Goal: Information Seeking & Learning: Compare options

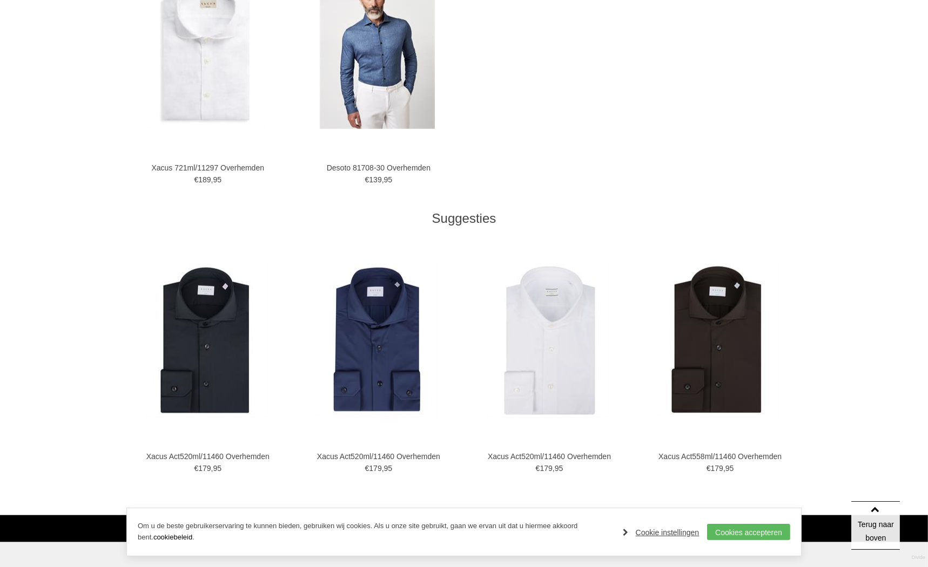
scroll to position [1374, 0]
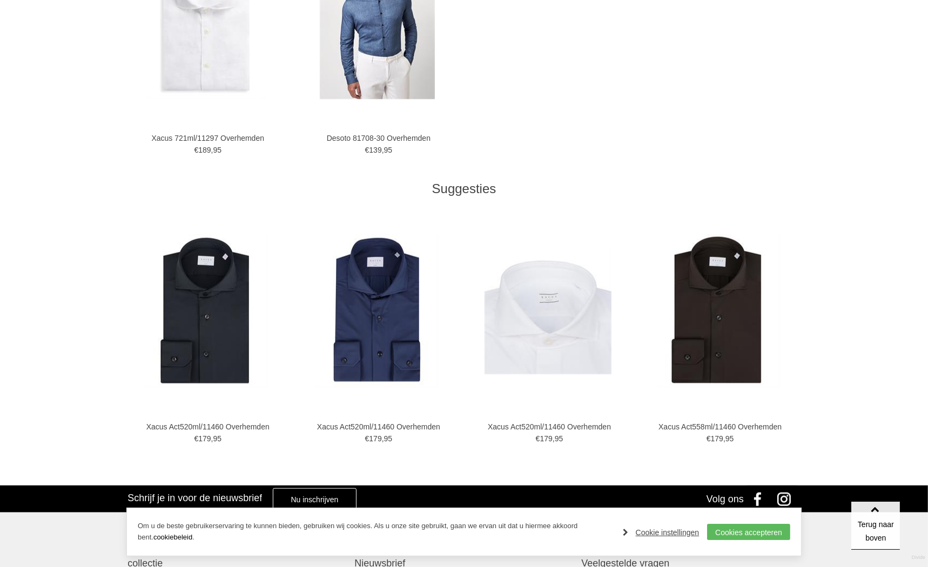
click at [565, 348] on img at bounding box center [547, 311] width 127 height 127
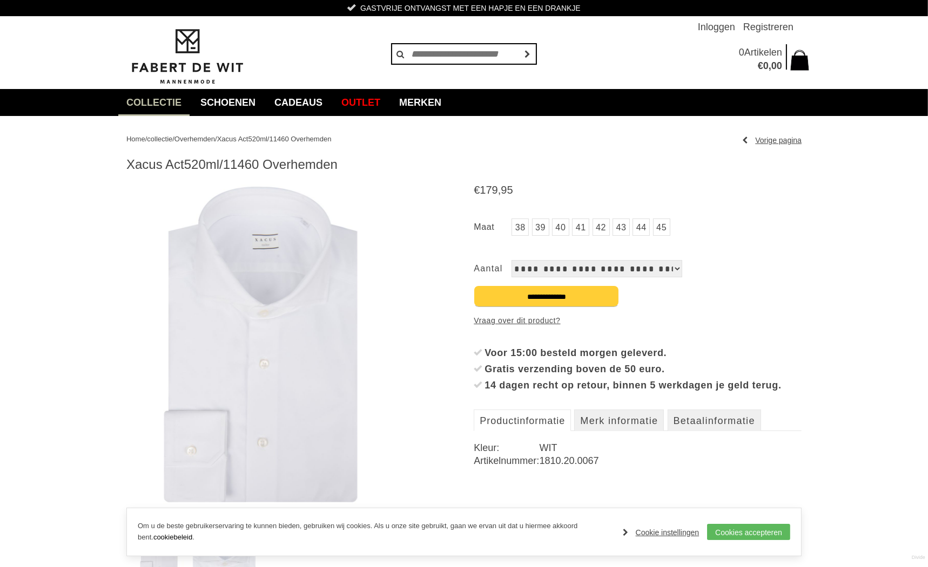
click at [277, 331] on img at bounding box center [257, 345] width 262 height 328
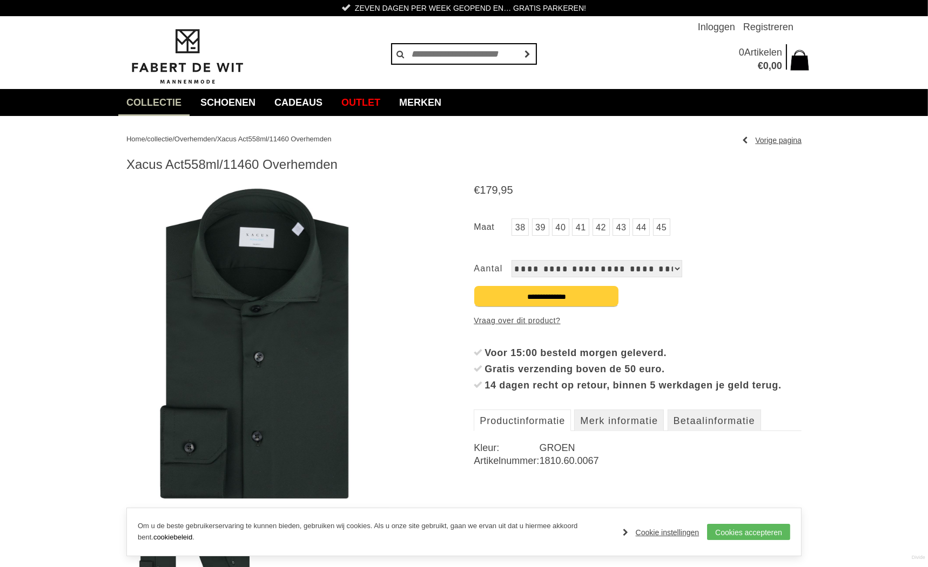
click at [237, 338] on img at bounding box center [257, 345] width 262 height 328
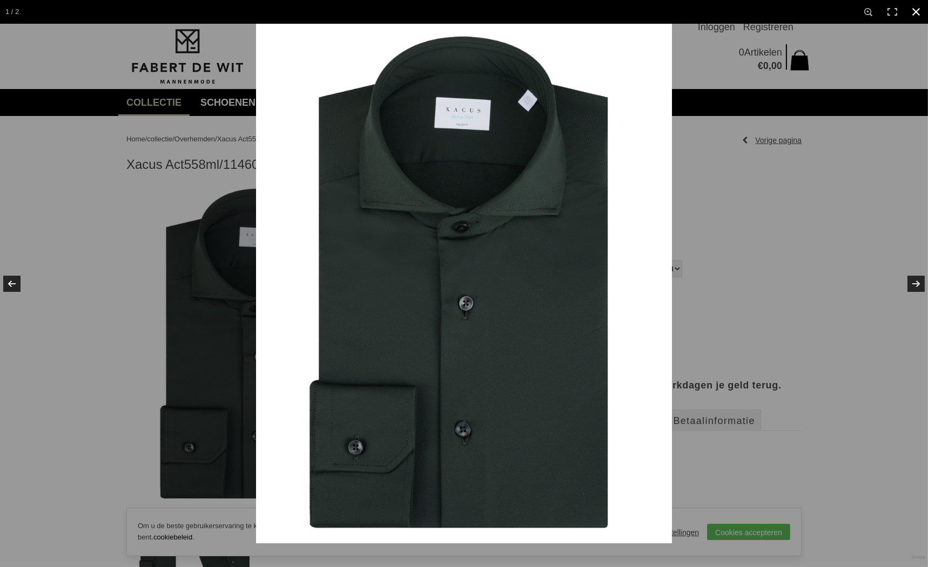
click at [789, 229] on div at bounding box center [720, 307] width 928 height 567
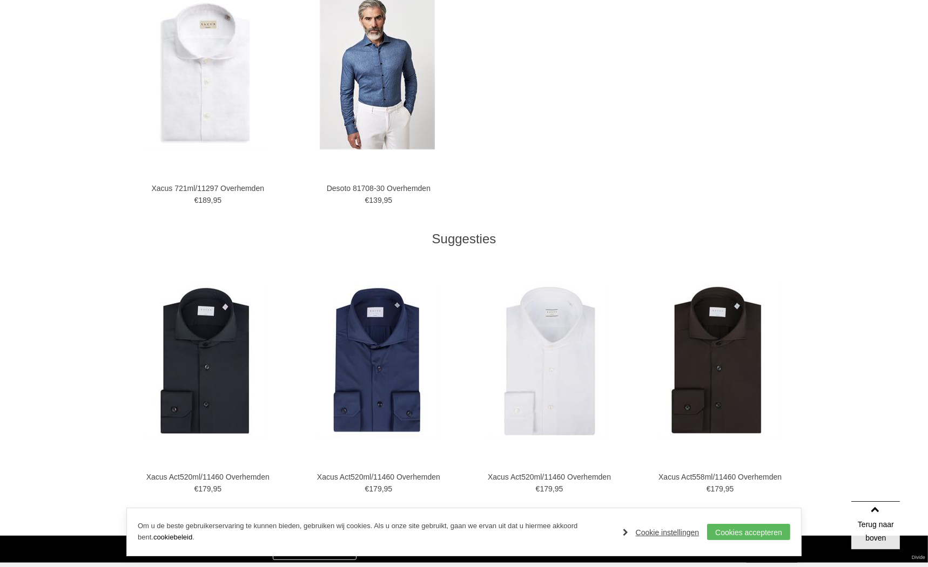
scroll to position [701, 0]
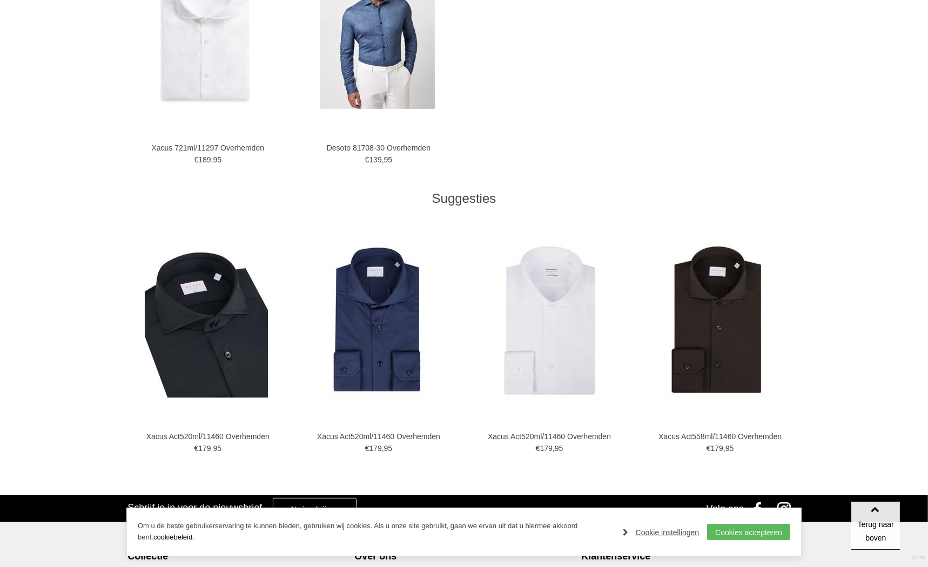
click at [217, 336] on img at bounding box center [206, 321] width 123 height 154
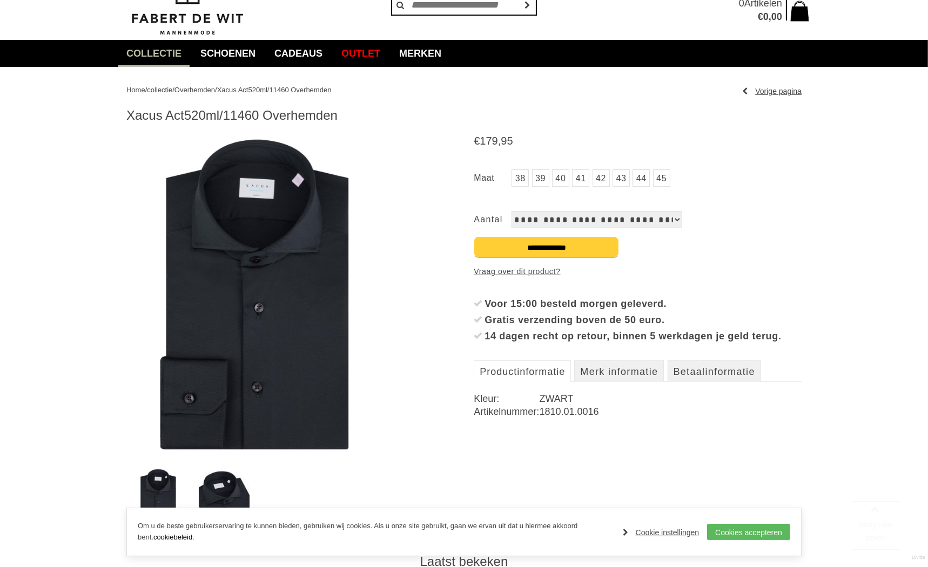
scroll to position [108, 0]
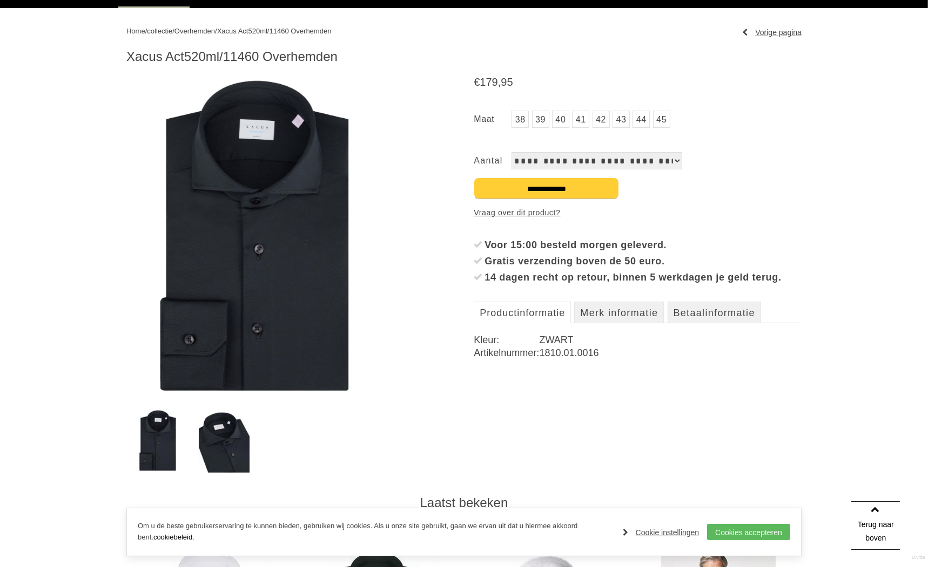
click at [241, 443] on img at bounding box center [224, 441] width 51 height 64
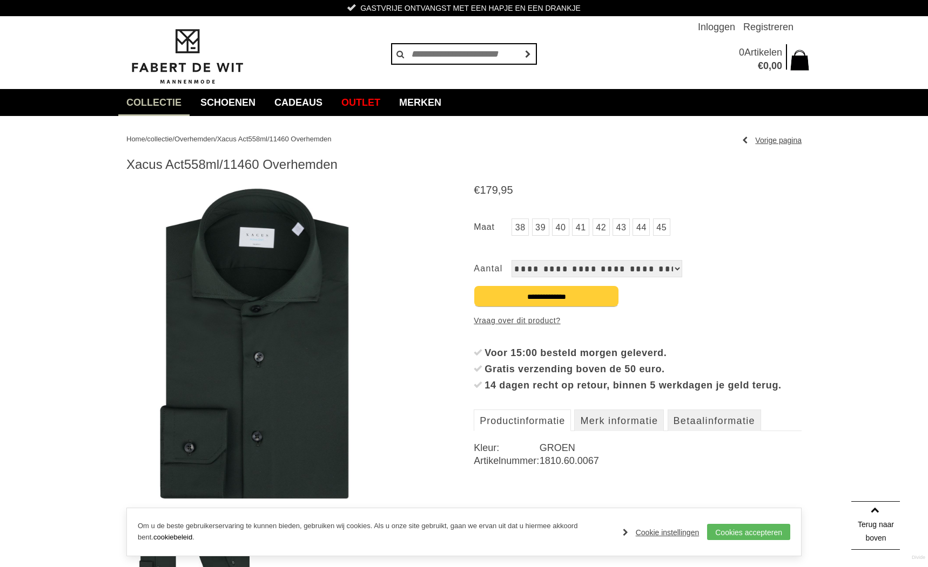
scroll to position [701, 0]
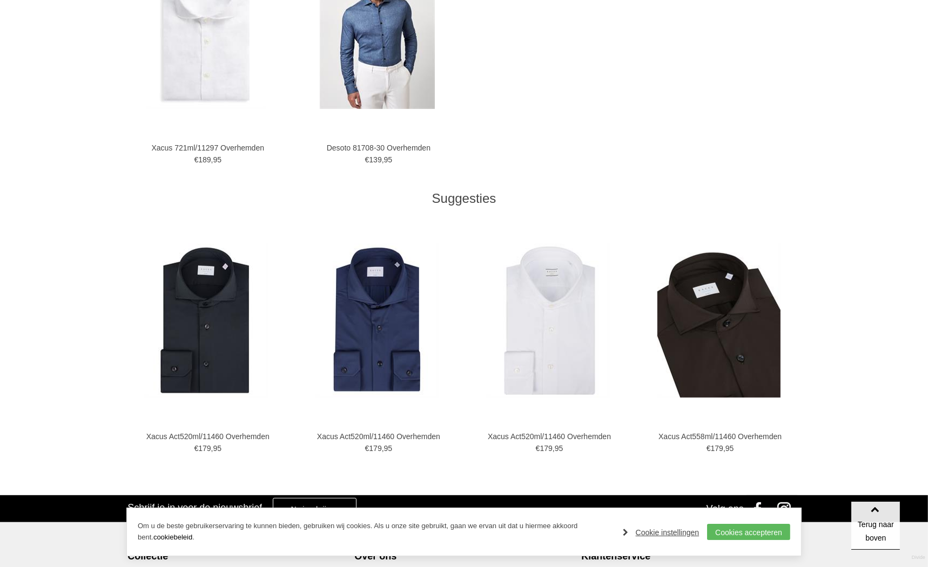
click at [714, 322] on img at bounding box center [718, 321] width 123 height 154
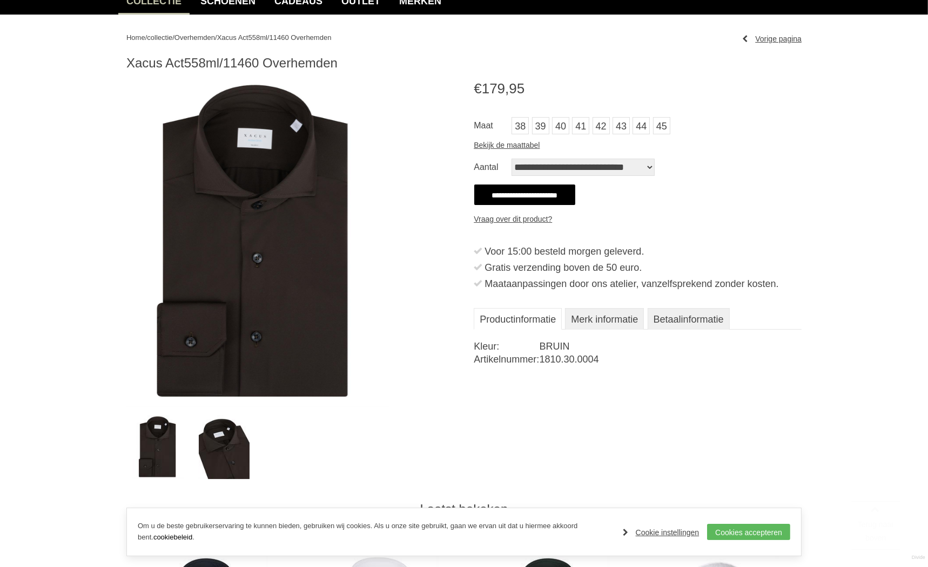
scroll to position [108, 0]
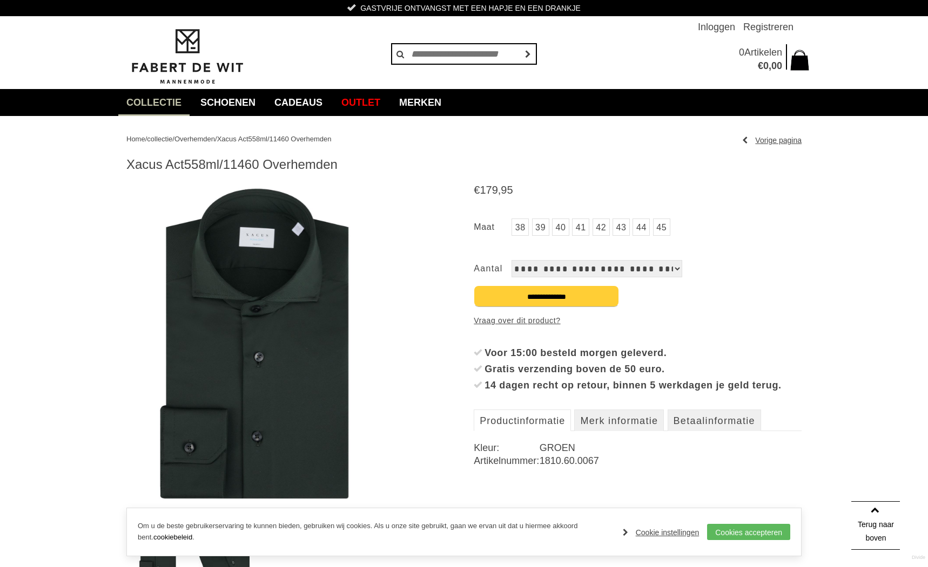
scroll to position [701, 0]
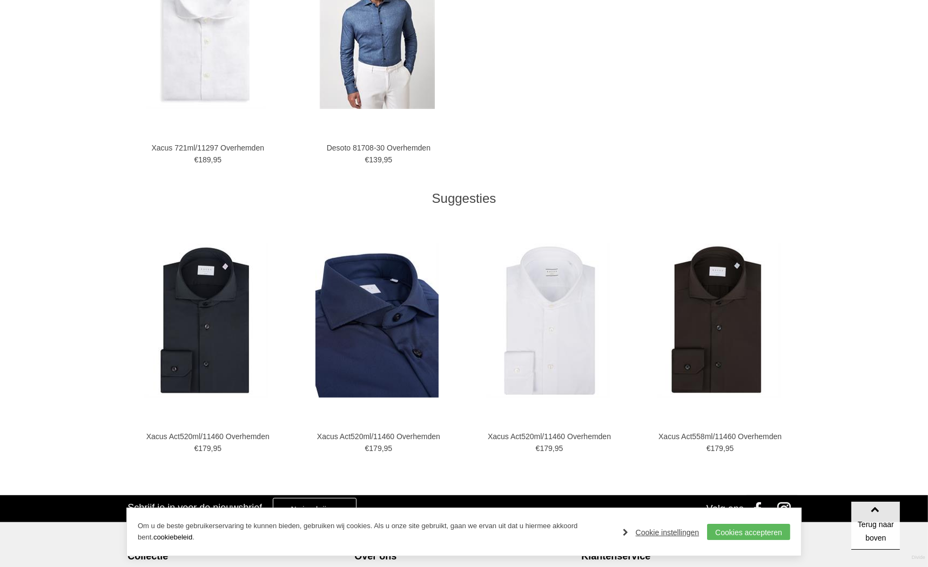
click at [387, 329] on img at bounding box center [376, 321] width 123 height 154
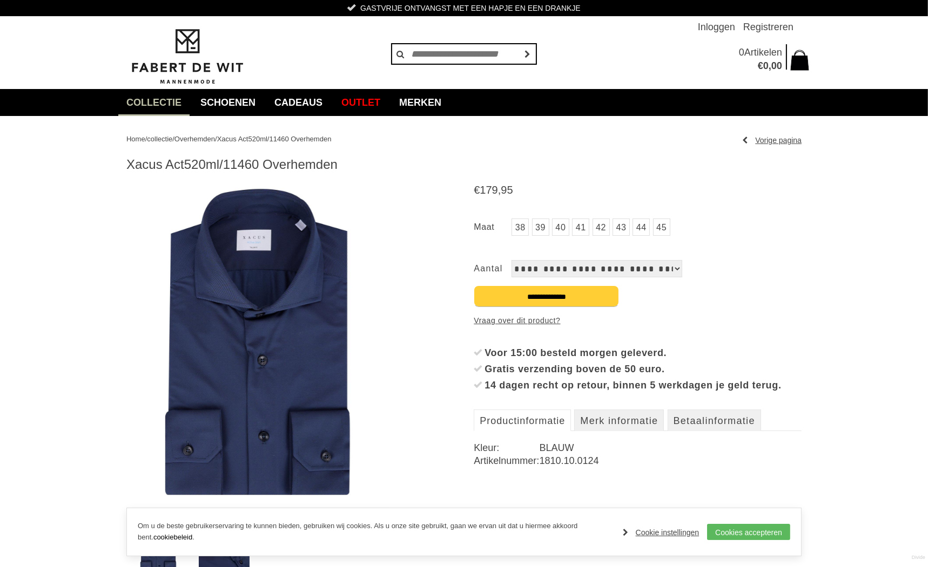
click at [293, 336] on img at bounding box center [257, 345] width 262 height 328
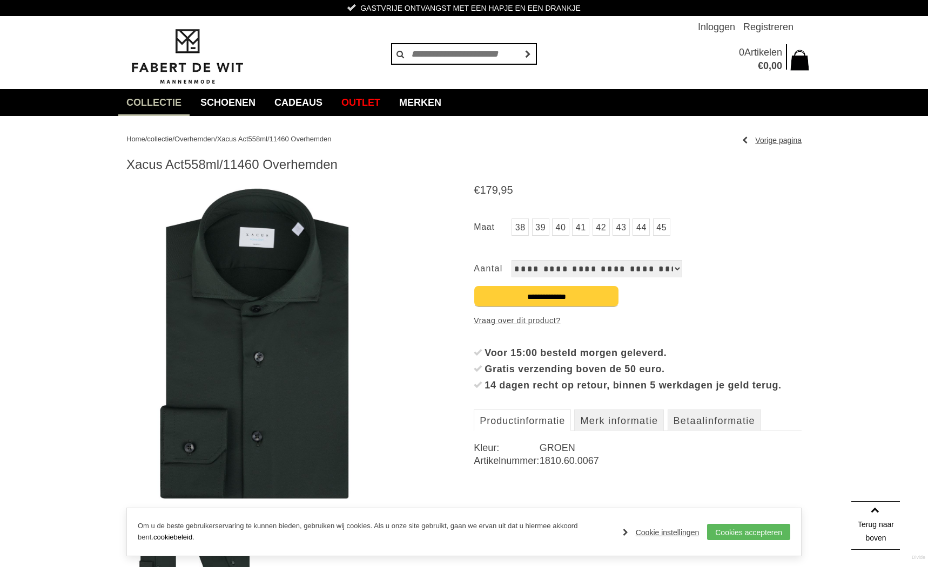
scroll to position [779, 0]
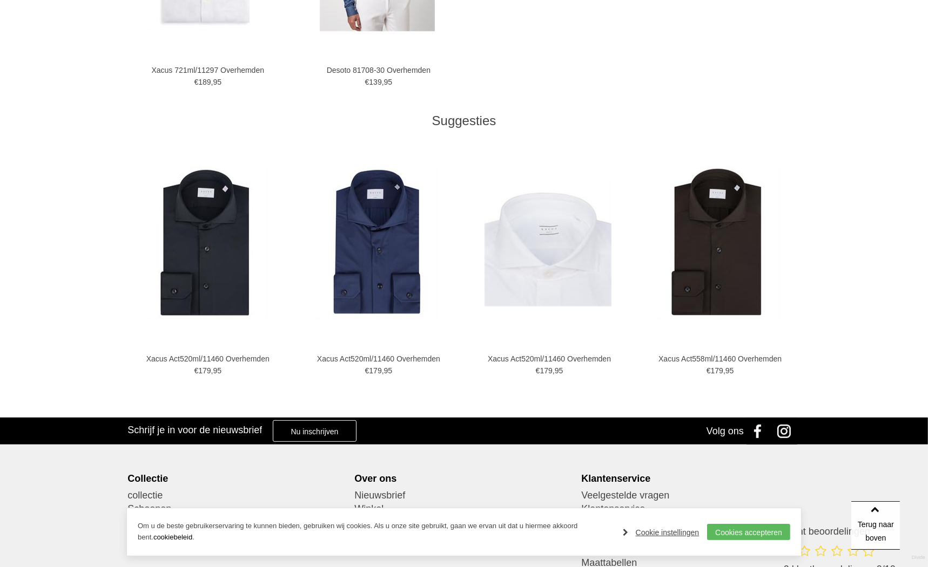
click at [554, 253] on img at bounding box center [547, 243] width 127 height 127
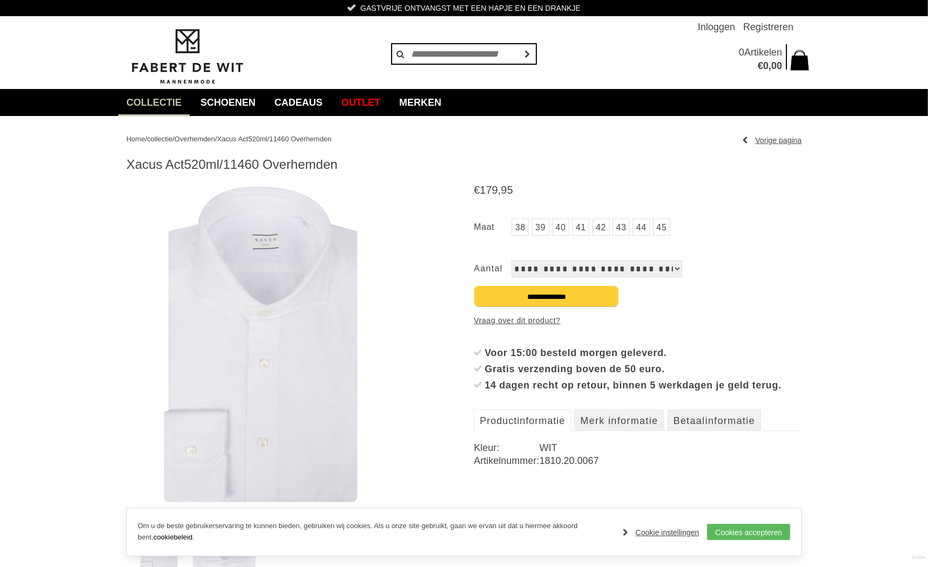
click at [277, 344] on img at bounding box center [257, 345] width 262 height 328
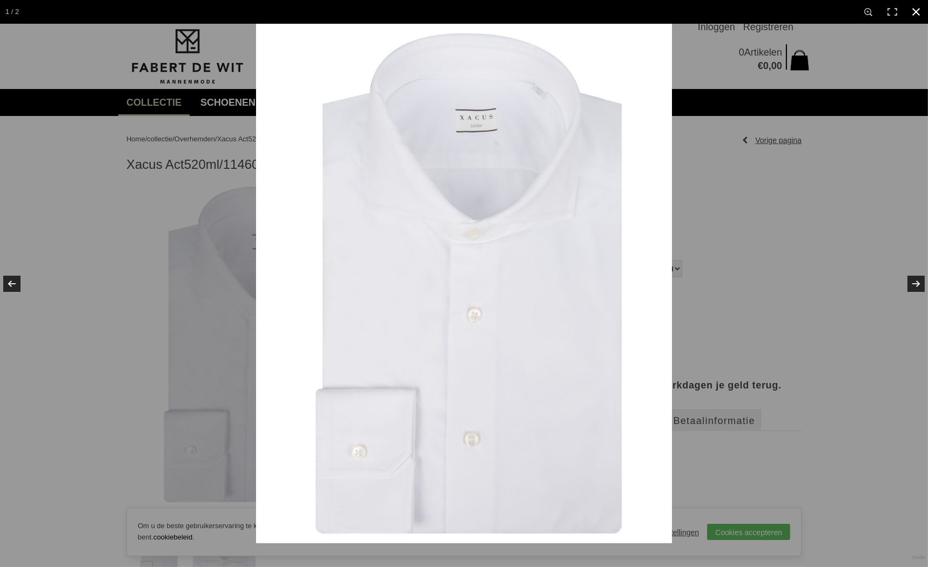
click at [728, 288] on div at bounding box center [720, 307] width 928 height 567
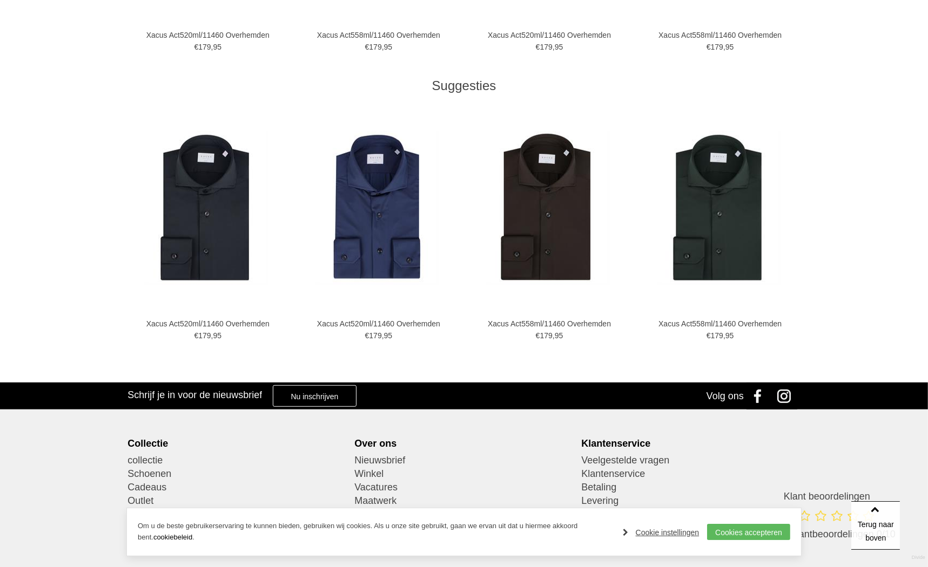
scroll to position [915, 0]
